Goal: Task Accomplishment & Management: Manage account settings

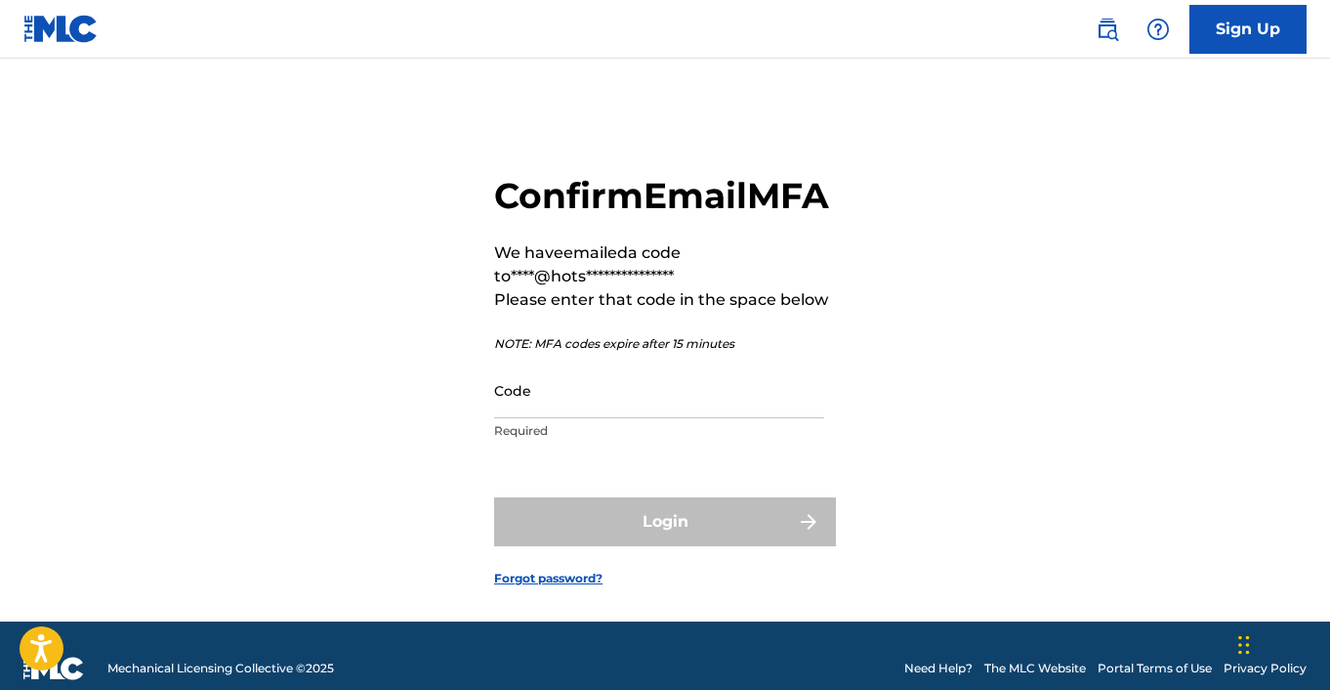
click at [57, 28] on img at bounding box center [60, 29] width 75 height 28
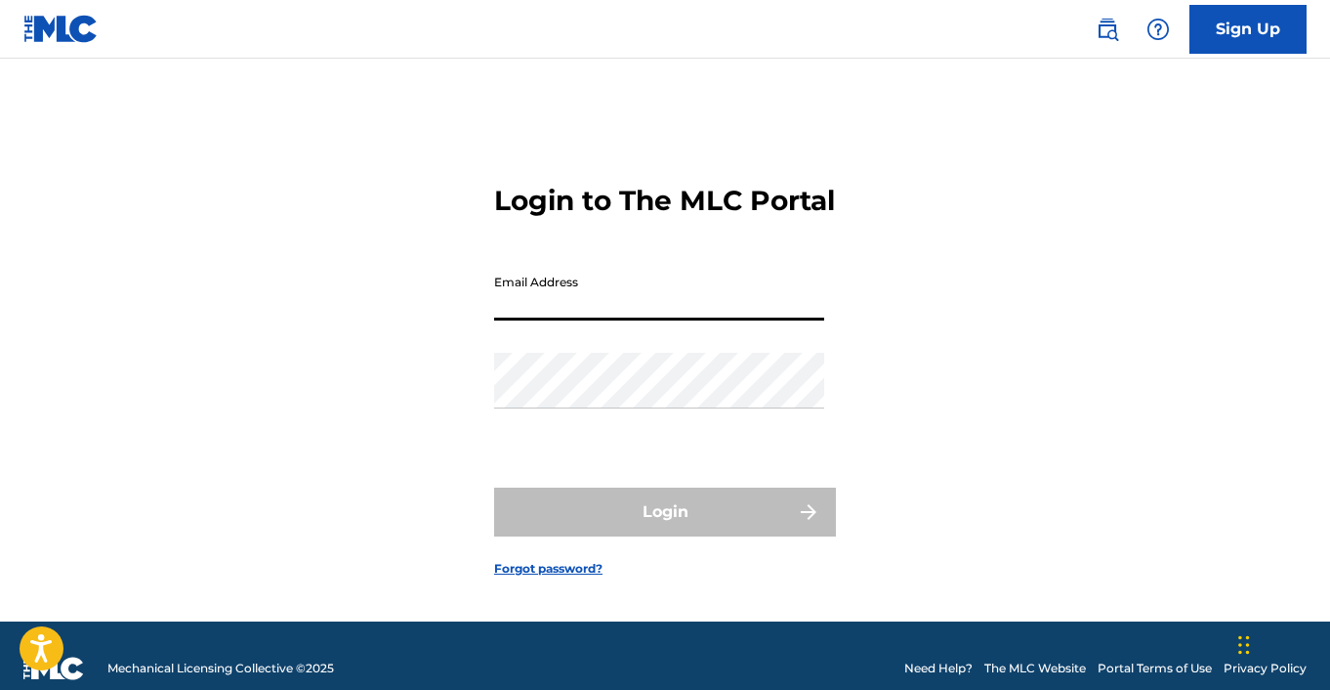
type input "[PERSON_NAME][EMAIL_ADDRESS][DOMAIN_NAME]"
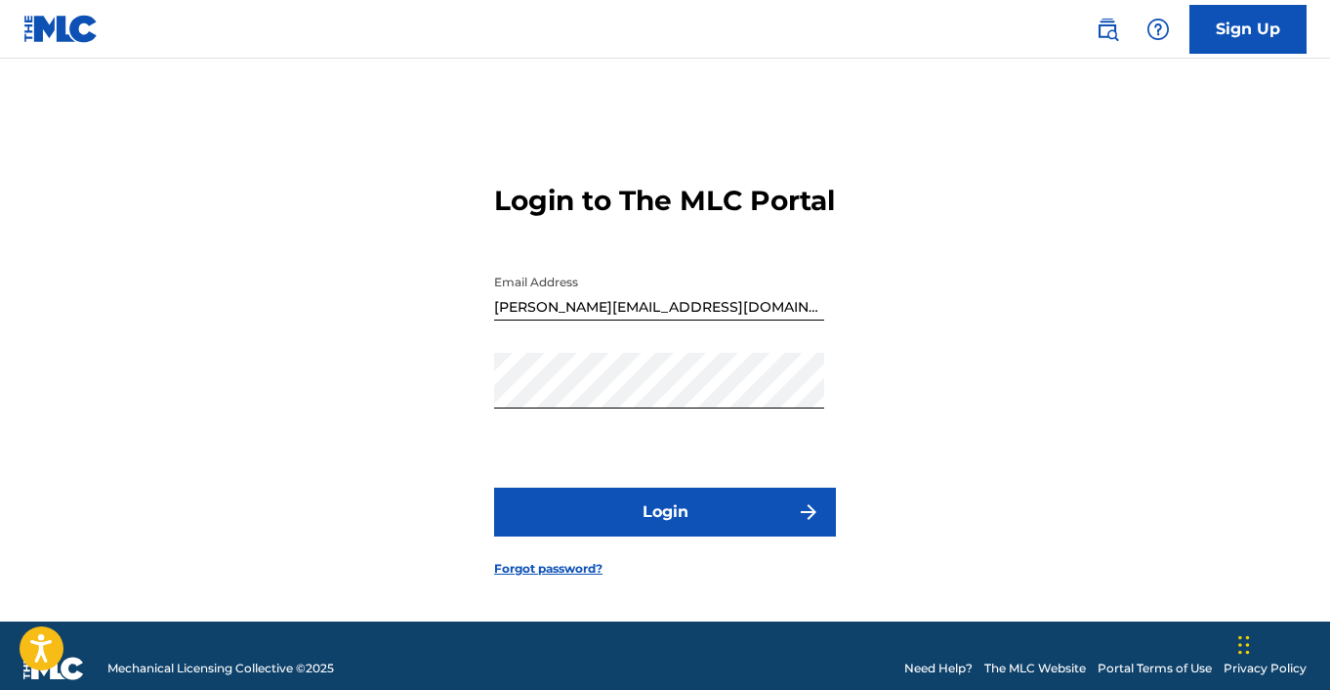
click at [611, 536] on button "Login" at bounding box center [665, 511] width 342 height 49
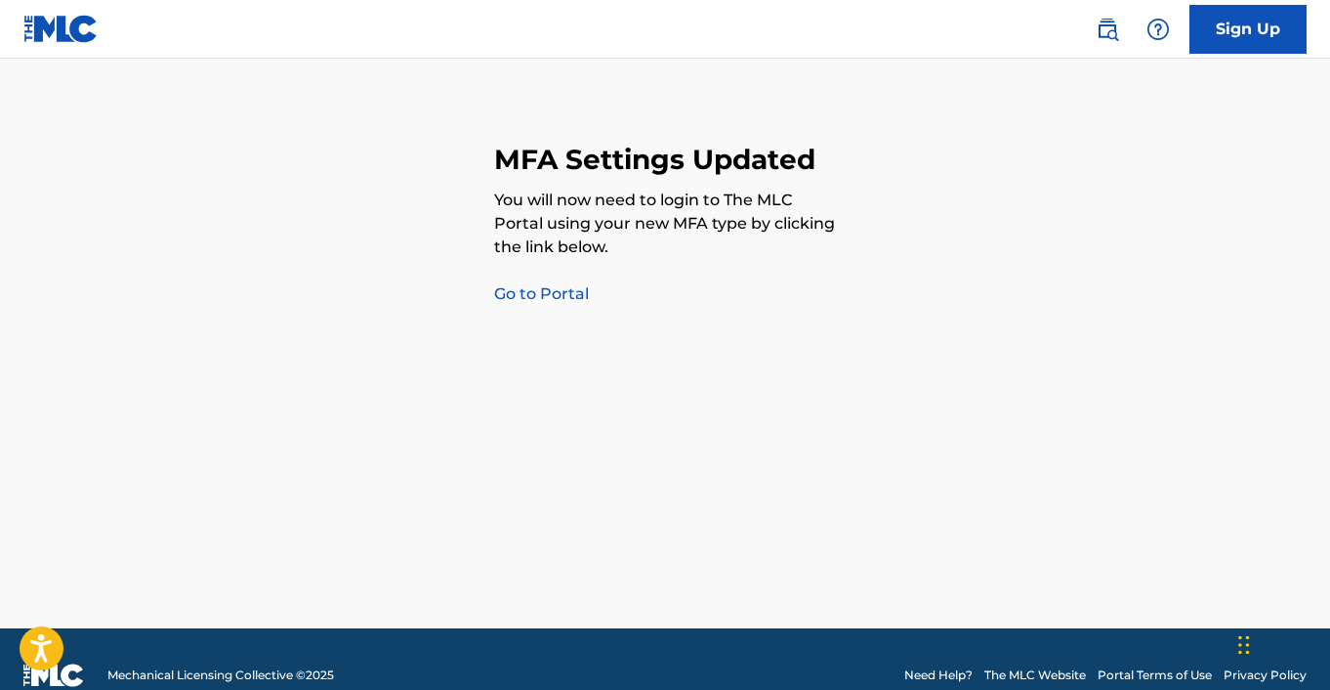
click at [553, 291] on link "Go to Portal" at bounding box center [541, 293] width 95 height 19
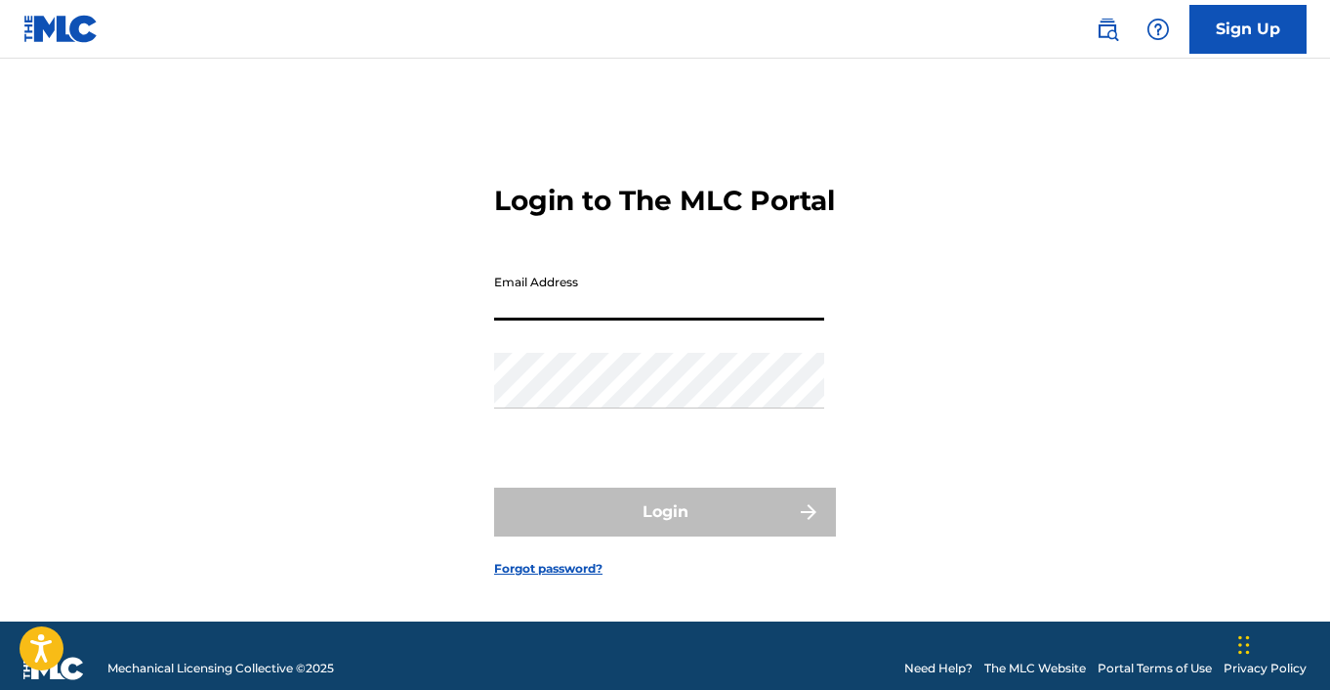
type input "[PERSON_NAME][EMAIL_ADDRESS][DOMAIN_NAME]"
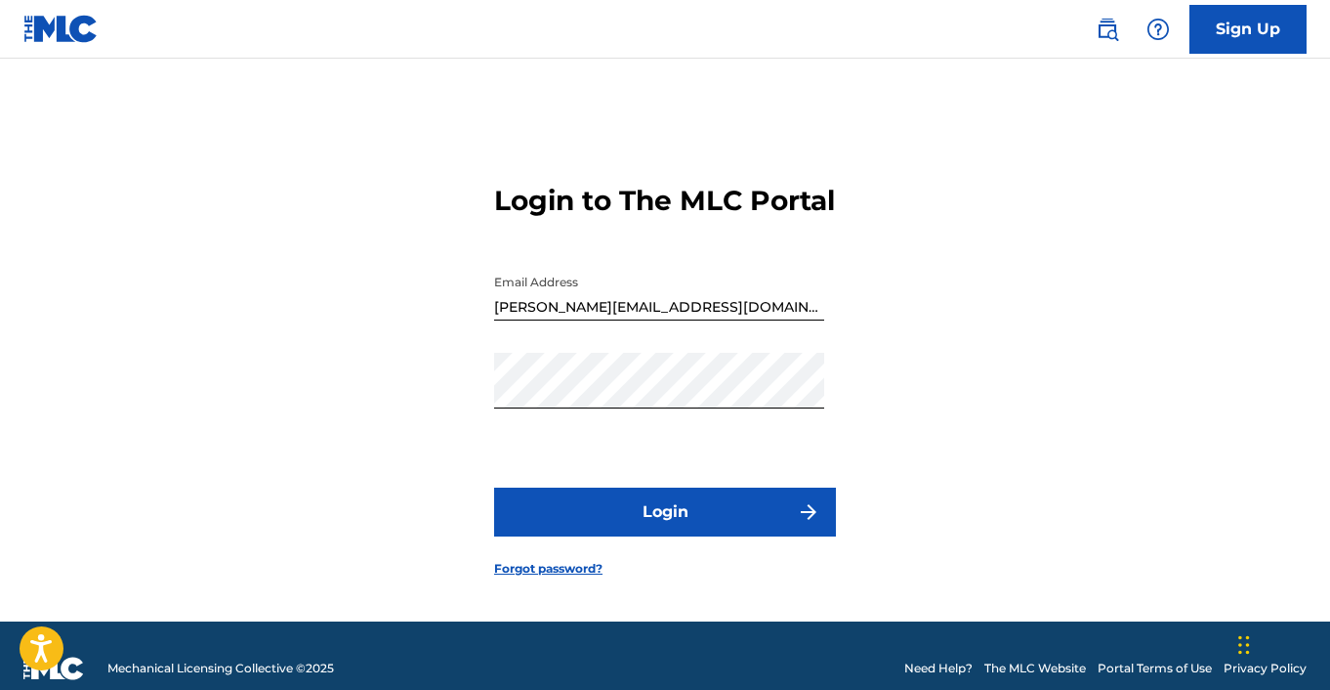
click at [682, 536] on button "Login" at bounding box center [665, 511] width 342 height 49
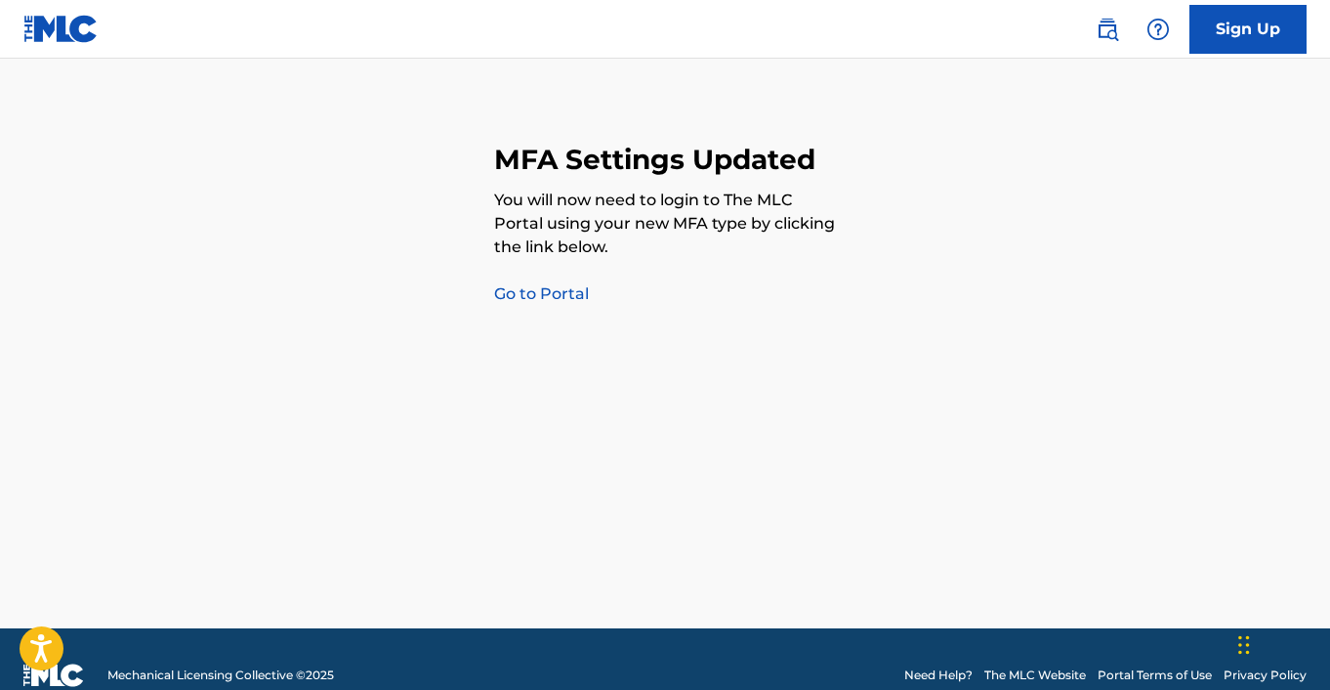
click at [555, 292] on link "Go to Portal" at bounding box center [541, 293] width 95 height 19
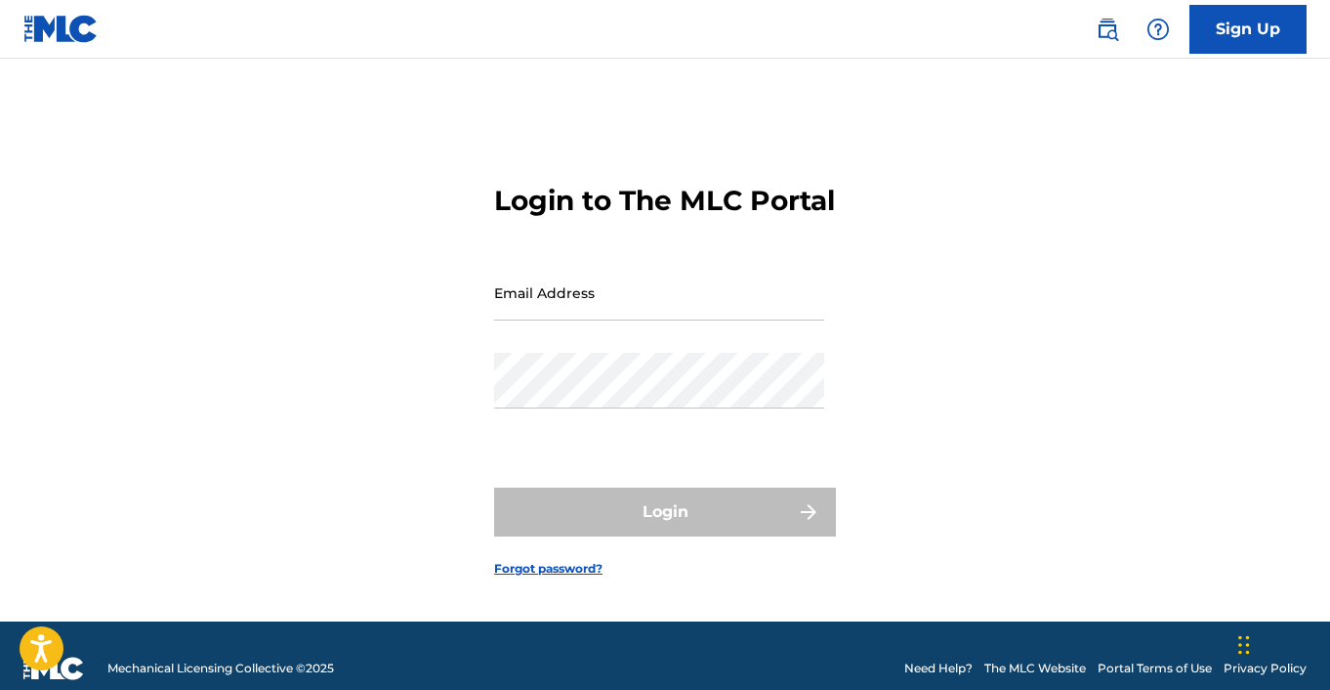
click at [473, 436] on div "Login to The MLC Portal Email Address Password Login Forgot password?" at bounding box center [665, 364] width 1330 height 514
click at [563, 320] on input "Email Address" at bounding box center [659, 293] width 330 height 56
type input "p"
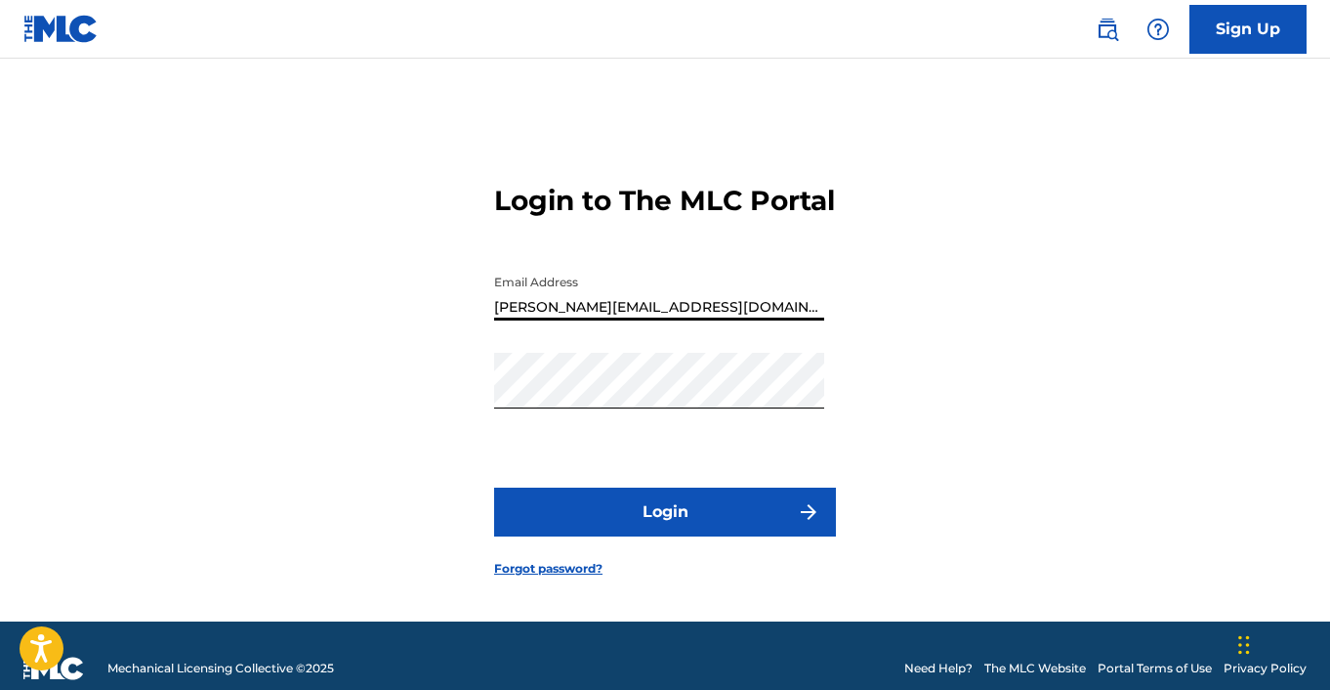
drag, startPoint x: 692, startPoint y: 332, endPoint x: 673, endPoint y: 303, distance: 34.7
click at [673, 303] on input "[PERSON_NAME][EMAIL_ADDRESS][DOMAIN_NAME]" at bounding box center [659, 293] width 330 height 56
paste input "[EMAIL_ADDRESS][DOMAIN_NAME]"
type input "[EMAIL_ADDRESS][DOMAIN_NAME]"
click at [600, 536] on button "Login" at bounding box center [665, 511] width 342 height 49
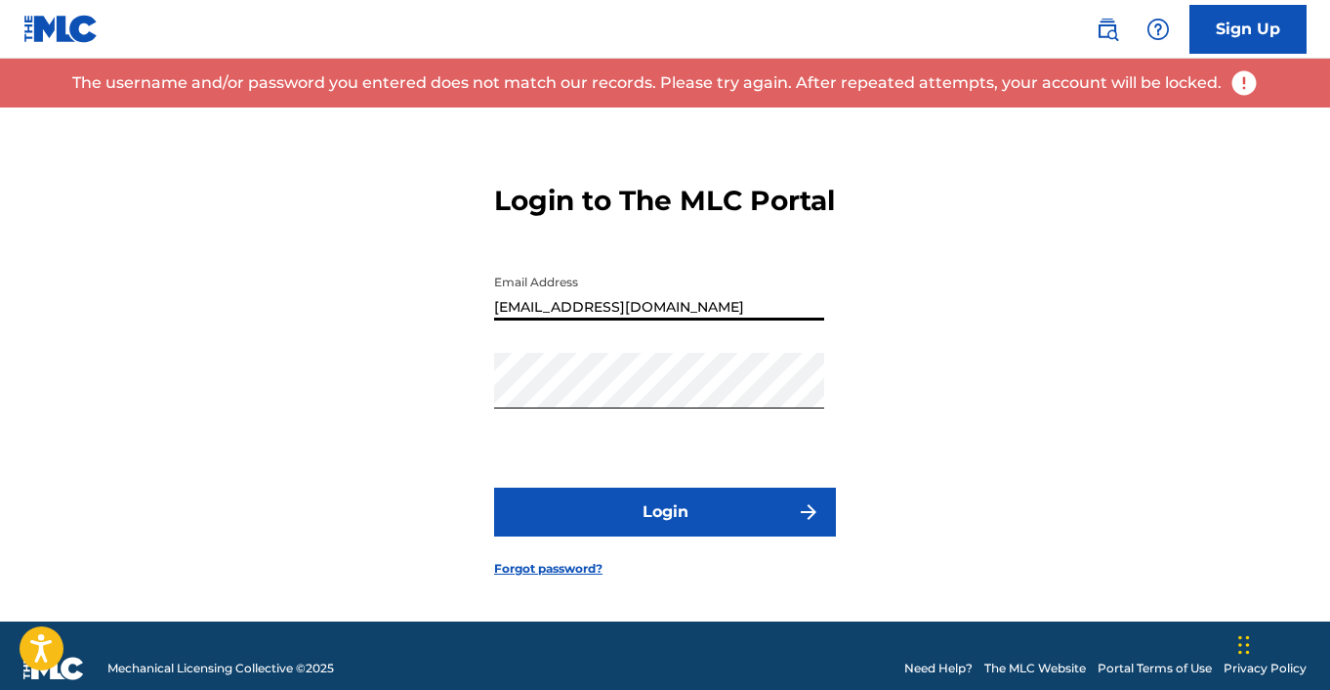
drag, startPoint x: 698, startPoint y: 330, endPoint x: 679, endPoint y: 282, distance: 51.7
click at [679, 284] on form "Login to The MLC Portal Email Address [EMAIL_ADDRESS][DOMAIN_NAME] Password Log…" at bounding box center [665, 364] width 342 height 514
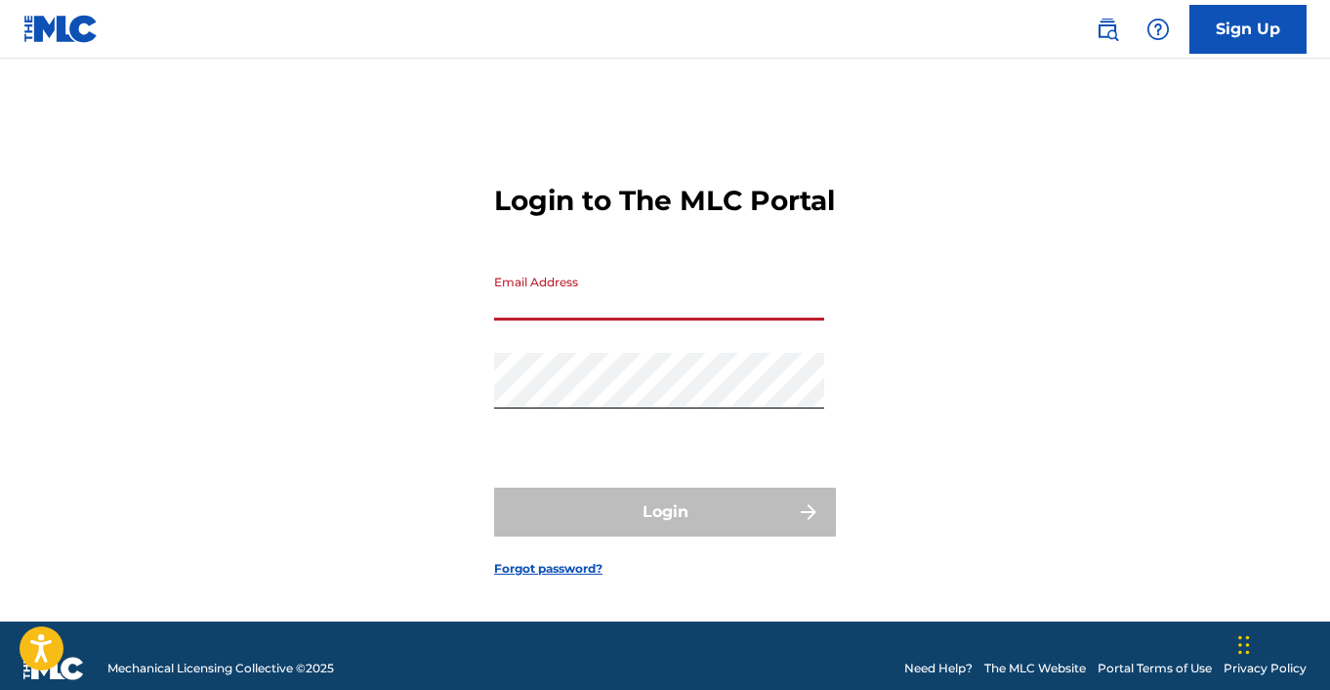
type input "[PERSON_NAME][EMAIL_ADDRESS][DOMAIN_NAME]"
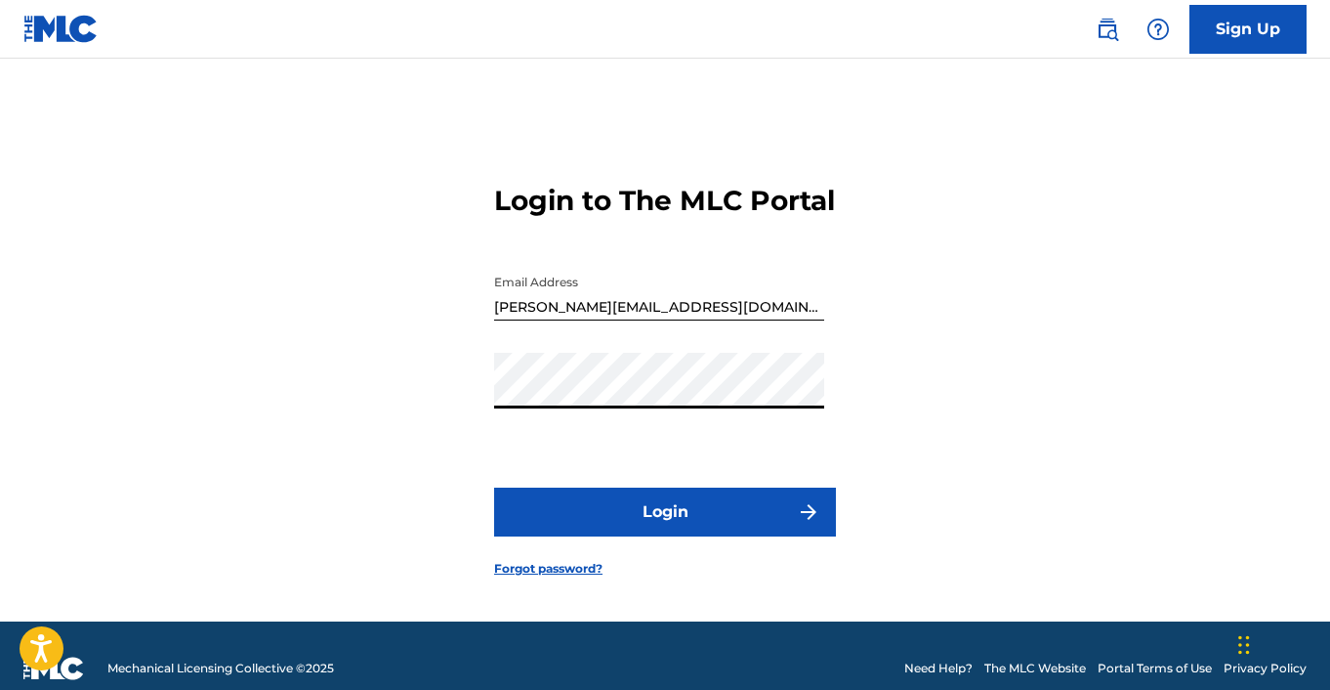
click at [662, 530] on button "Login" at bounding box center [665, 511] width 342 height 49
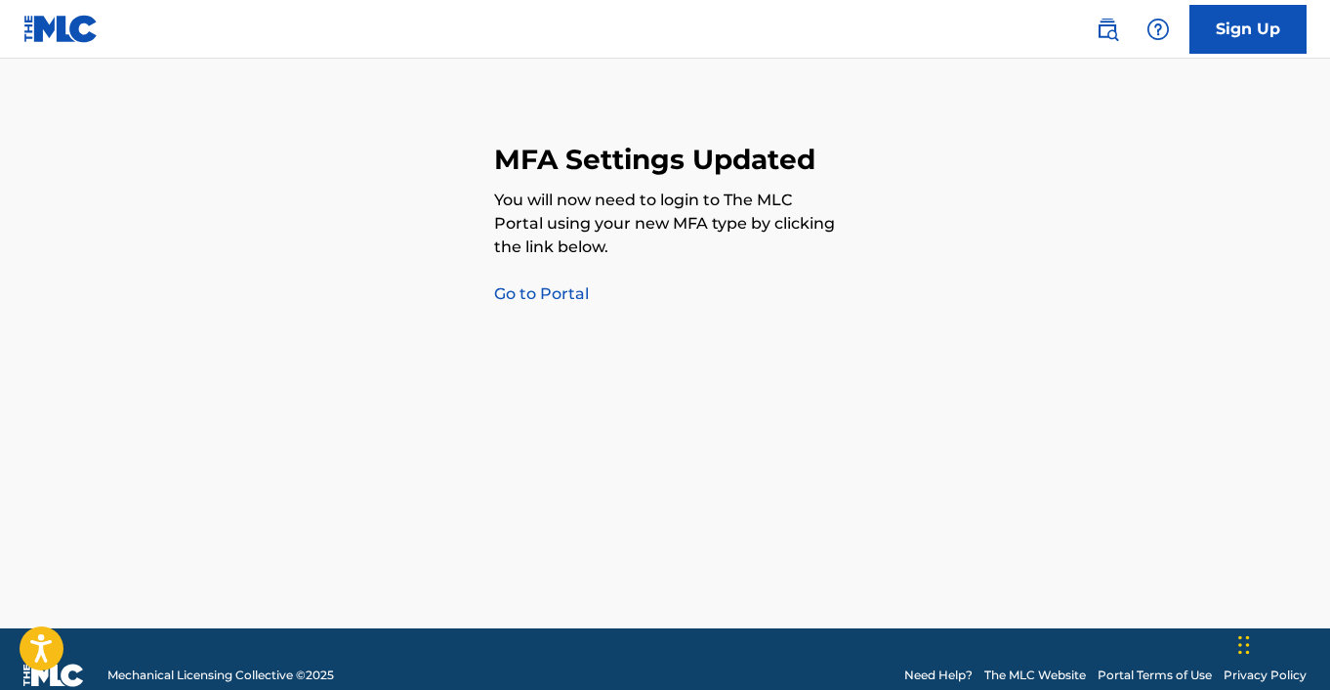
click at [521, 289] on link "Go to Portal" at bounding box center [541, 293] width 95 height 19
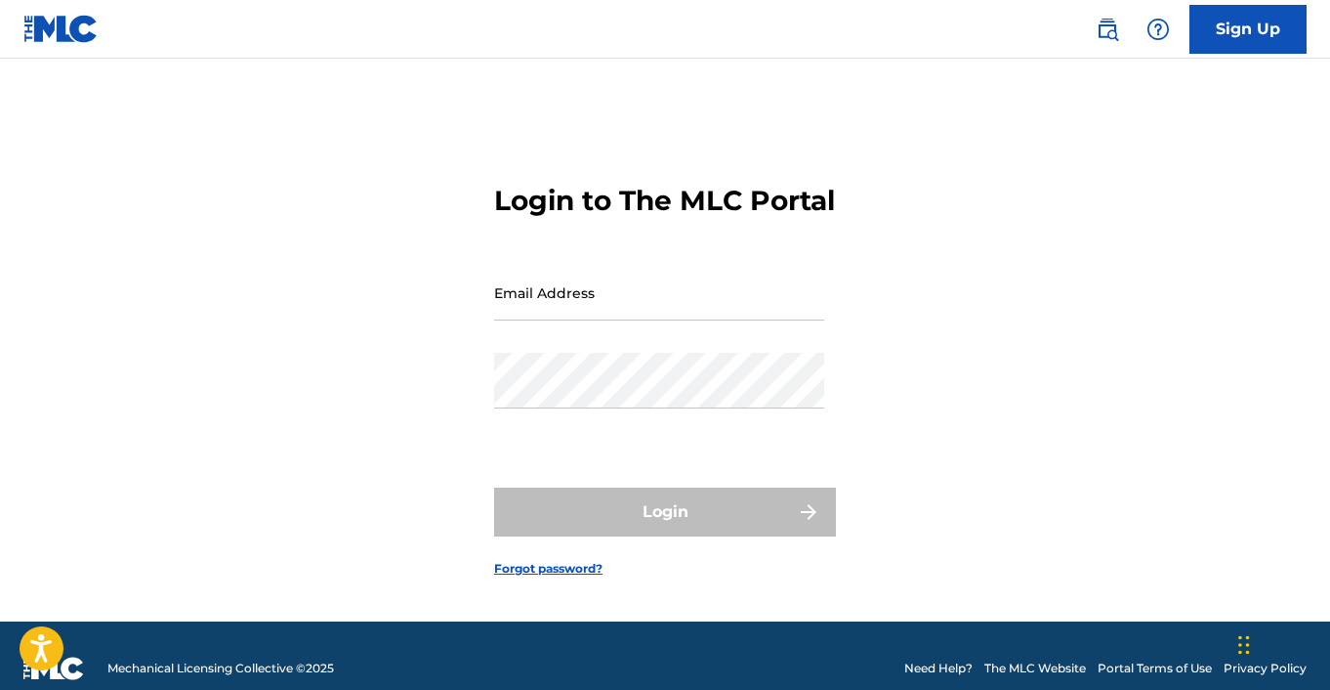
click at [414, 298] on div "Login to The MLC Portal Email Address Password Login Forgot password?" at bounding box center [665, 364] width 1330 height 514
click at [554, 320] on input "Email Address" at bounding box center [659, 293] width 330 height 56
type input "[PERSON_NAME][EMAIL_ADDRESS][DOMAIN_NAME]"
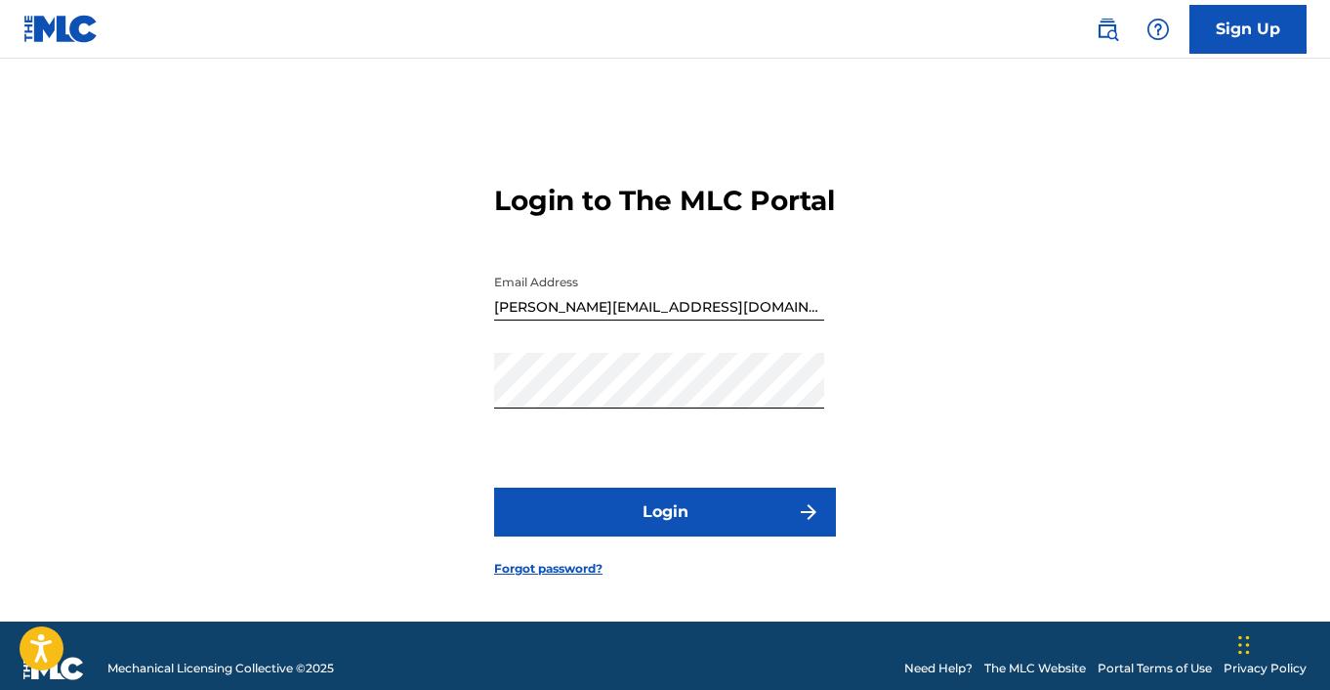
click at [558, 530] on button "Login" at bounding box center [665, 511] width 342 height 49
